Goal: Information Seeking & Learning: Check status

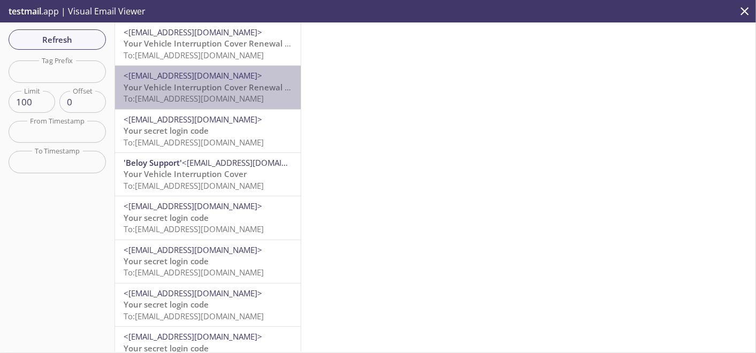
click at [240, 101] on span "To: [EMAIL_ADDRESS][DOMAIN_NAME]" at bounding box center [194, 98] width 140 height 11
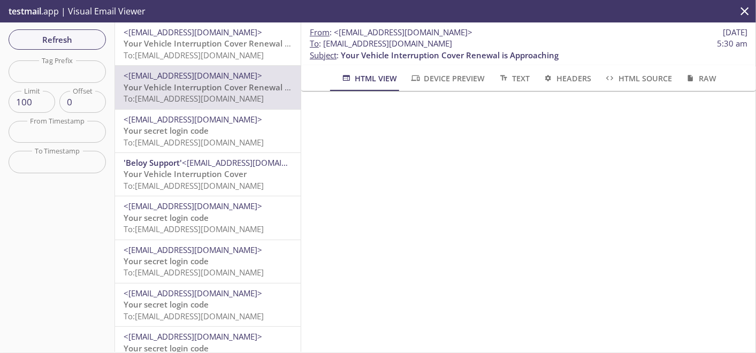
scroll to position [420, 0]
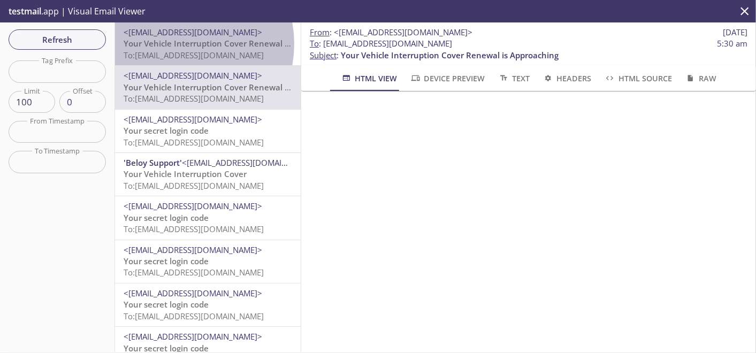
click at [174, 44] on span "Your Vehicle Interruption Cover Renewal is Approaching" at bounding box center [233, 43] width 218 height 11
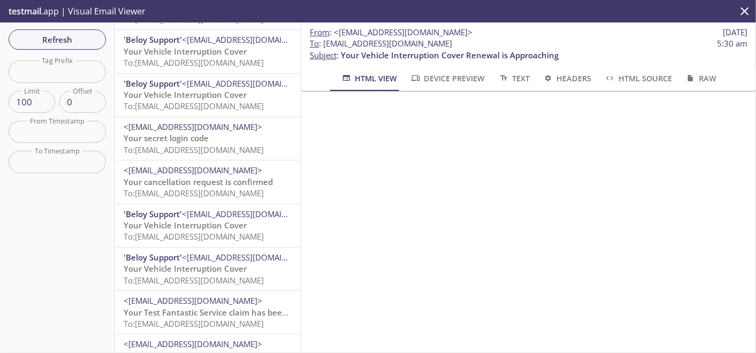
scroll to position [1723, 0]
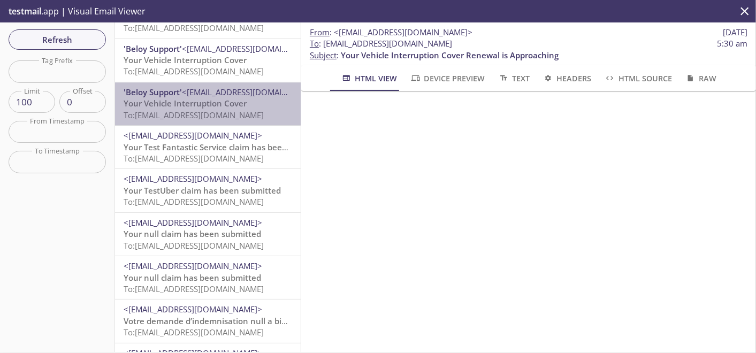
click at [228, 111] on span "To: [EMAIL_ADDRESS][DOMAIN_NAME]" at bounding box center [194, 115] width 140 height 11
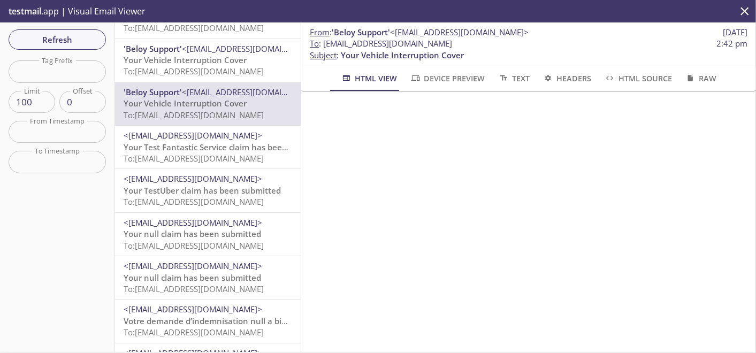
scroll to position [475, 0]
drag, startPoint x: 712, startPoint y: -16, endPoint x: 695, endPoint y: -26, distance: 20.2
click at [695, 0] on html ".cls-1 { fill: #6d5ca8; } .cls-2 { fill: #3fc191; } .cls-3 { fill: #3b4752; } .…" at bounding box center [378, 176] width 756 height 353
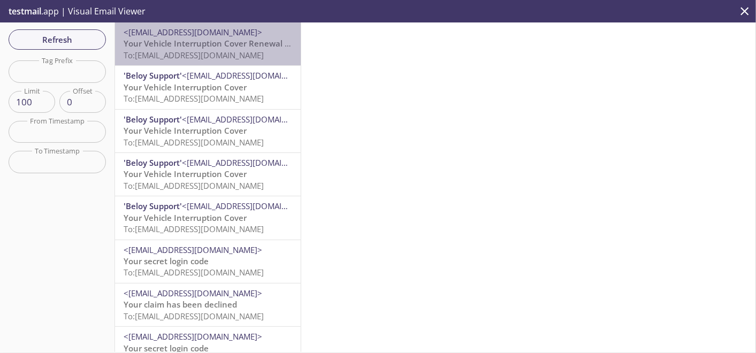
click at [211, 47] on span "Your Vehicle Interruption Cover Renewal is Approaching" at bounding box center [233, 43] width 218 height 11
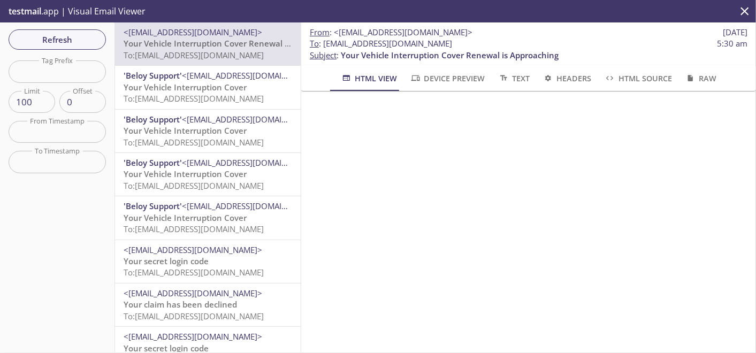
drag, startPoint x: 325, startPoint y: 44, endPoint x: 583, endPoint y: 43, distance: 258.8
click at [583, 43] on span "To : democustomer.sapphiretest11+09292025@inbox.testmail.app 5:30 am" at bounding box center [528, 43] width 437 height 11
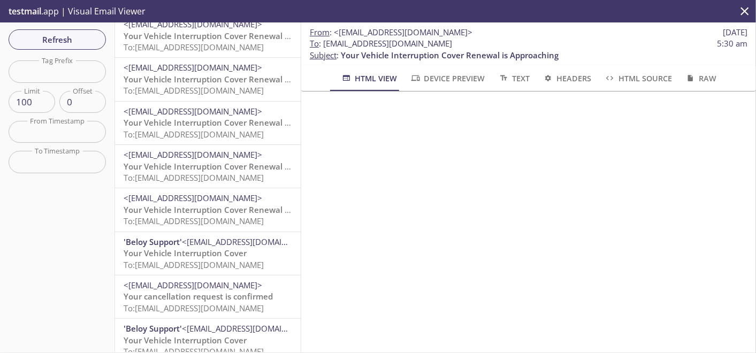
scroll to position [832, 0]
